Goal: Information Seeking & Learning: Learn about a topic

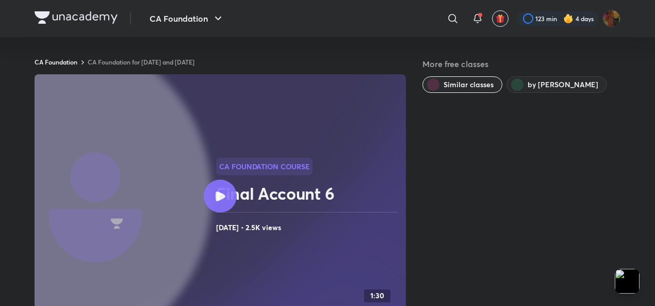
drag, startPoint x: 247, startPoint y: 5, endPoint x: 249, endPoint y: 54, distance: 49.5
